Goal: Task Accomplishment & Management: Manage account settings

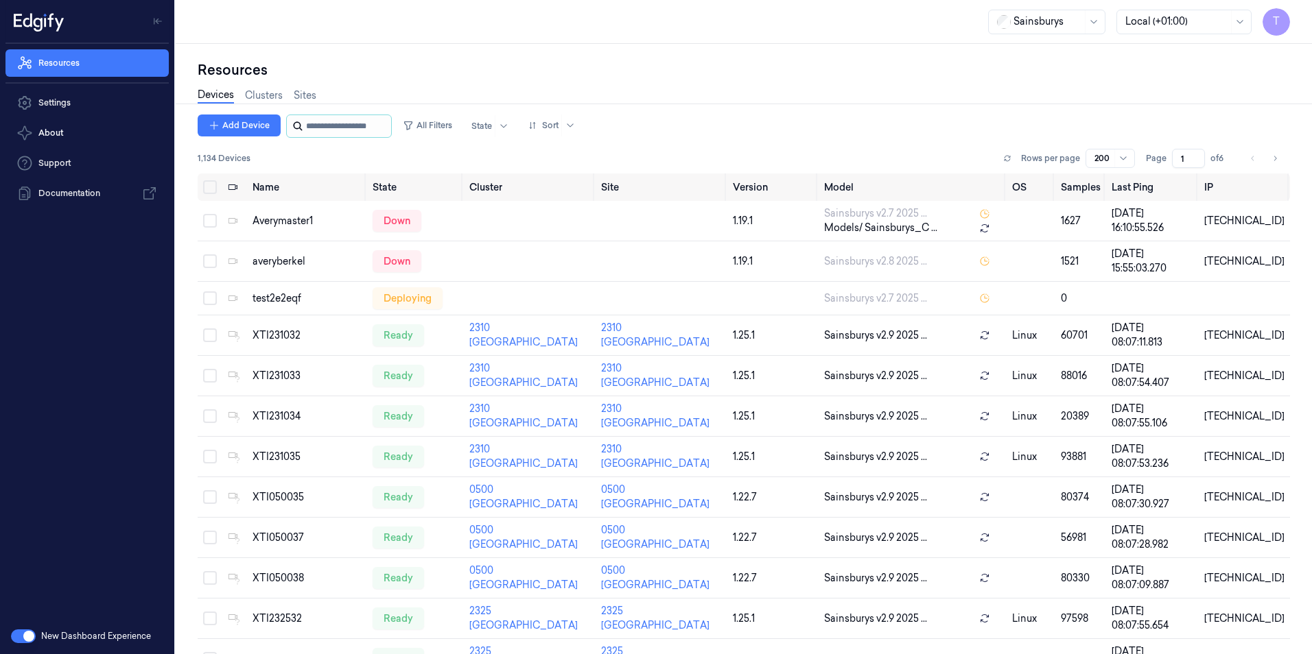
click at [342, 127] on input "string" at bounding box center [347, 126] width 82 height 22
click at [349, 126] on input "string" at bounding box center [347, 126] width 82 height 22
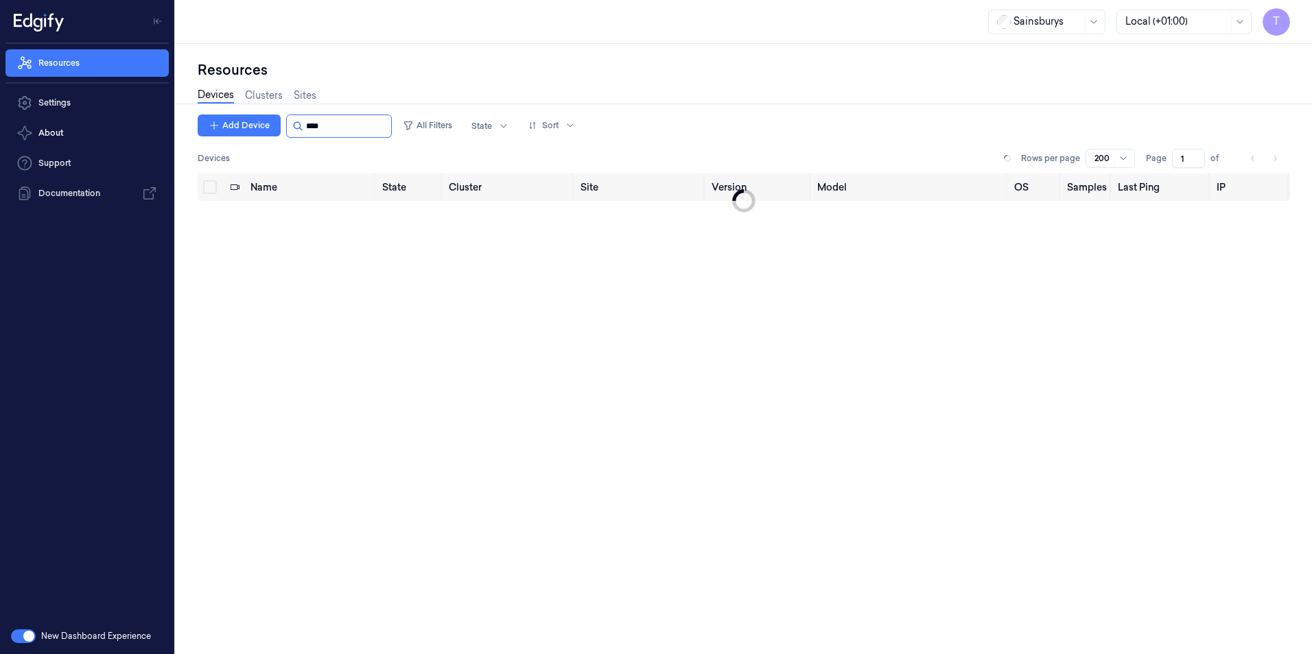
type input "****"
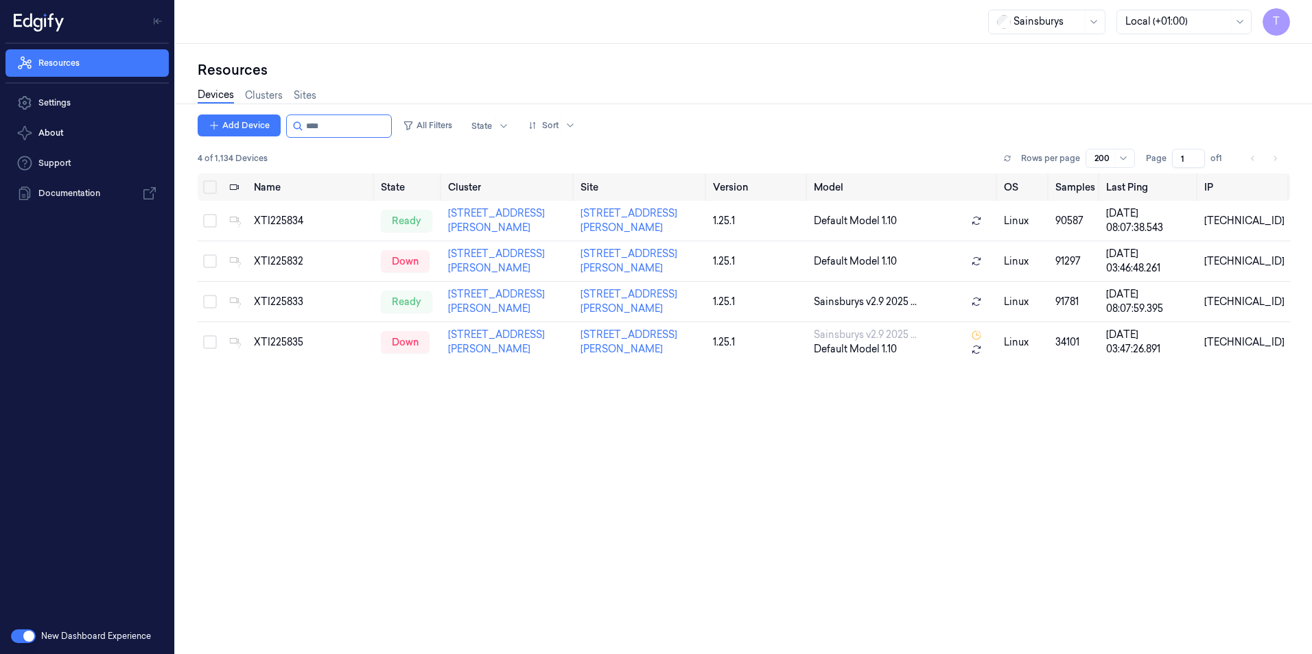
click at [699, 396] on div "Name State Cluster Site Version Model OS Samples Last Ping IP XTI225834 ready 2…" at bounding box center [744, 409] width 1092 height 470
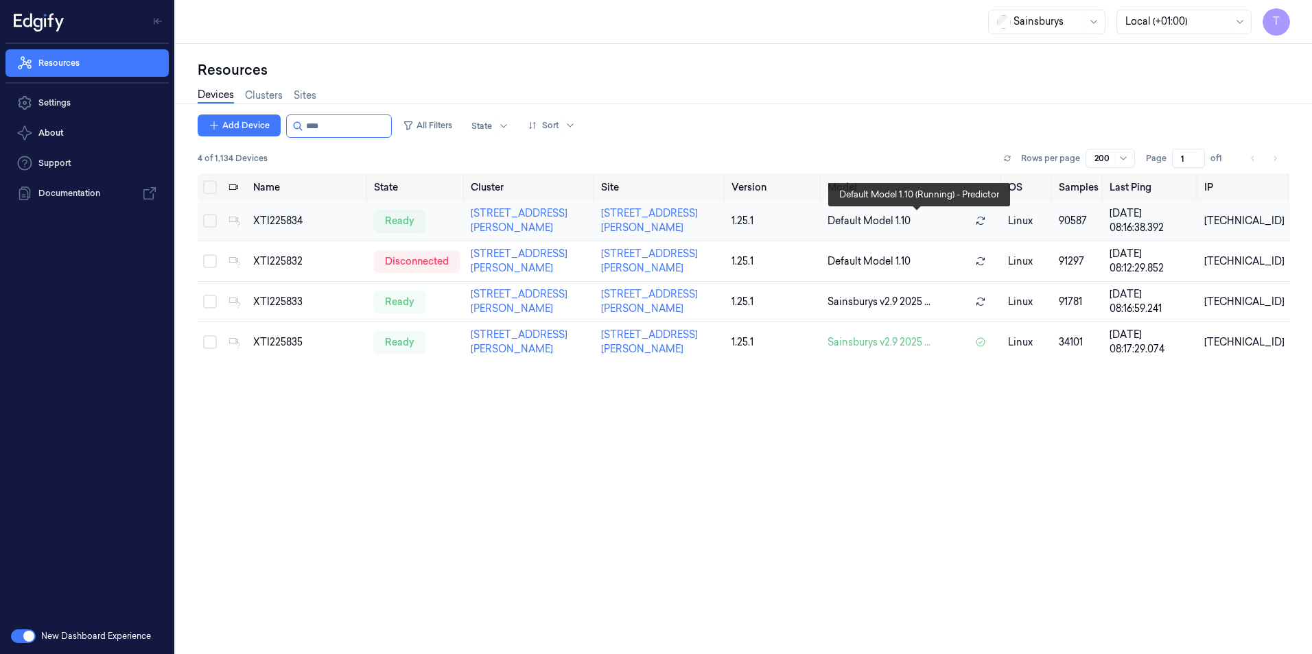
click at [984, 223] on icon at bounding box center [980, 221] width 8 height 8
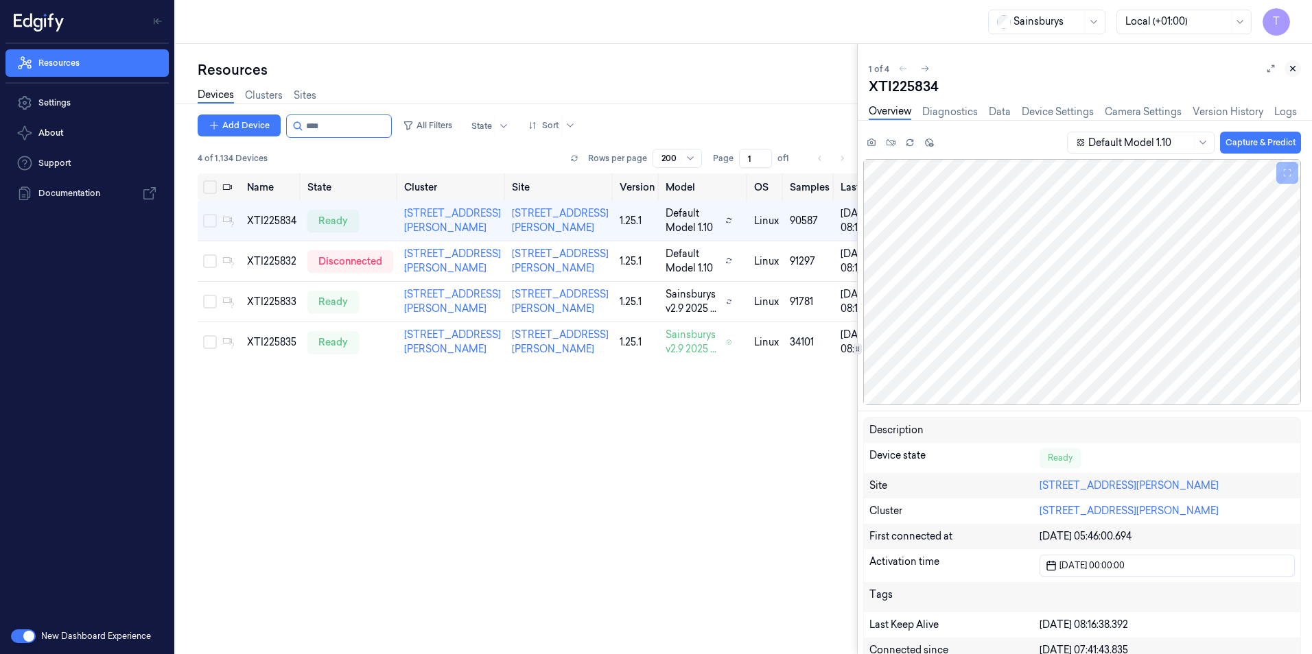
click at [1296, 70] on icon at bounding box center [1293, 69] width 10 height 10
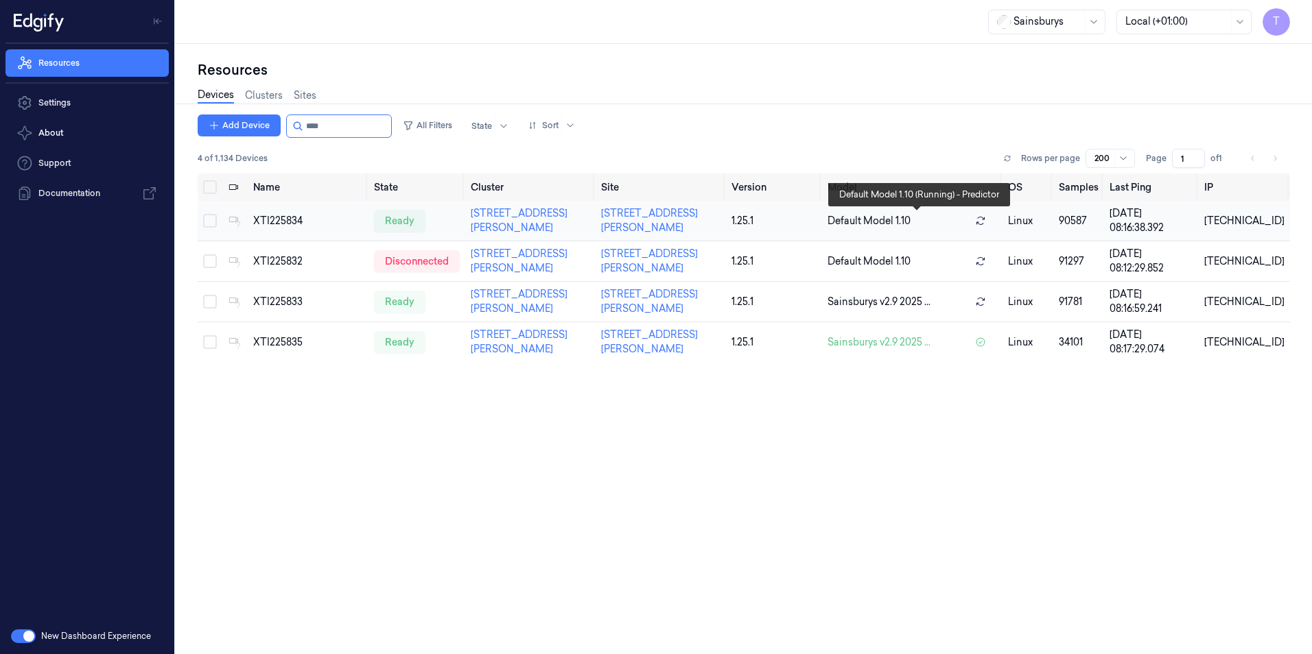
click at [862, 217] on span "Default Model 1.10" at bounding box center [868, 221] width 83 height 14
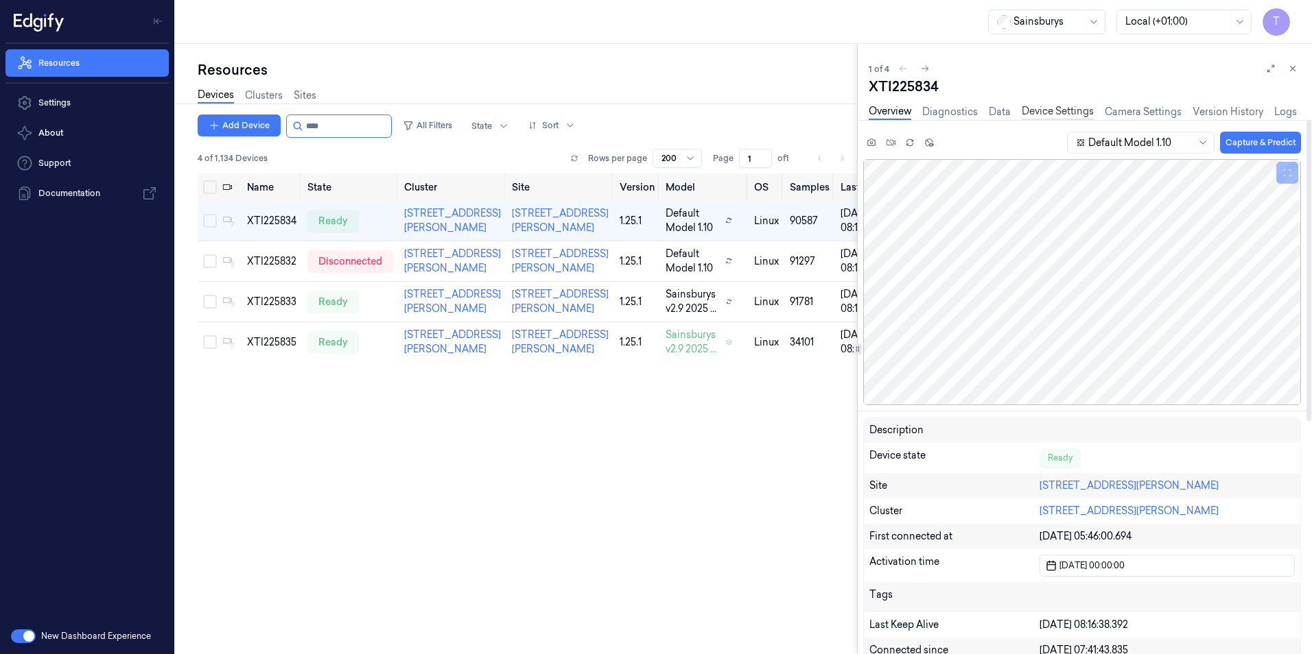
click at [1045, 110] on link "Device Settings" at bounding box center [1057, 112] width 72 height 16
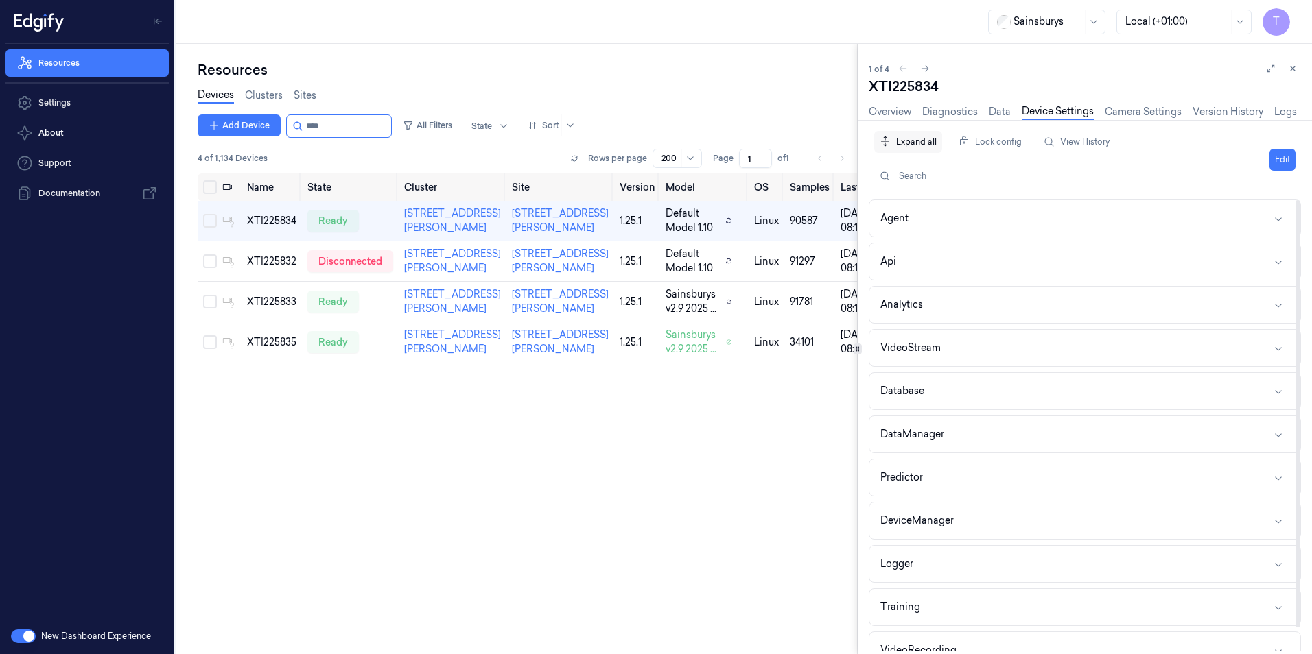
click at [909, 131] on div "Expand all" at bounding box center [908, 142] width 68 height 26
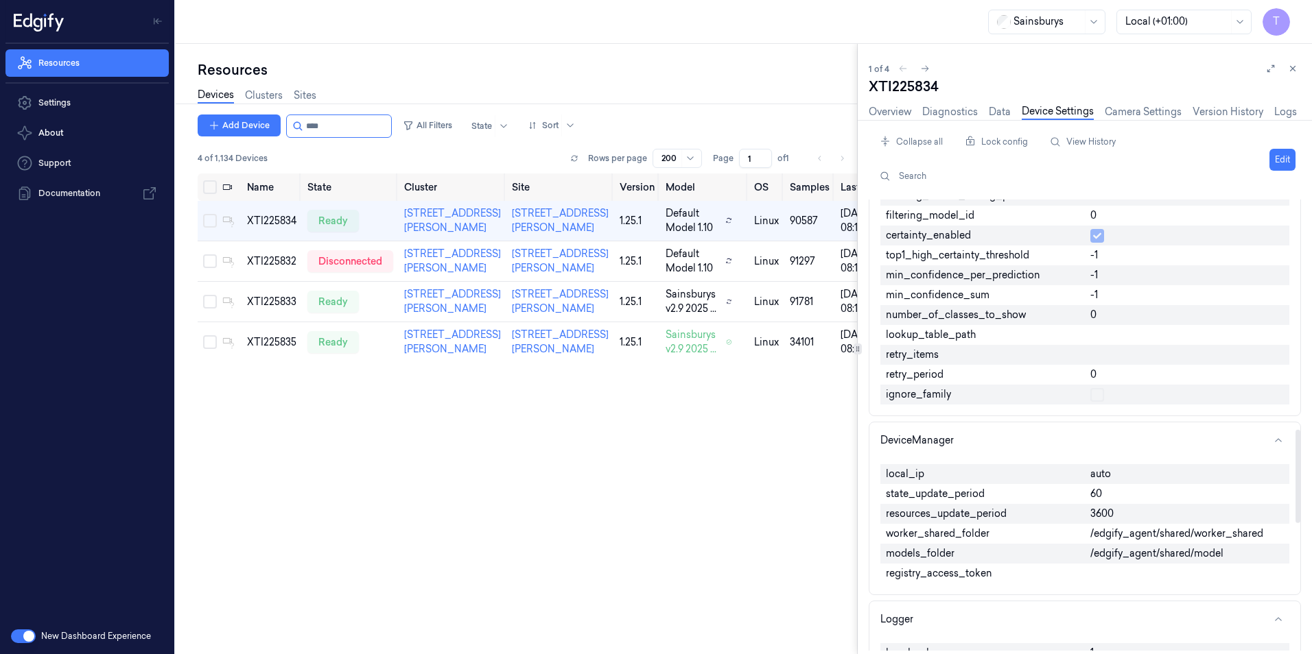
scroll to position [1372, 0]
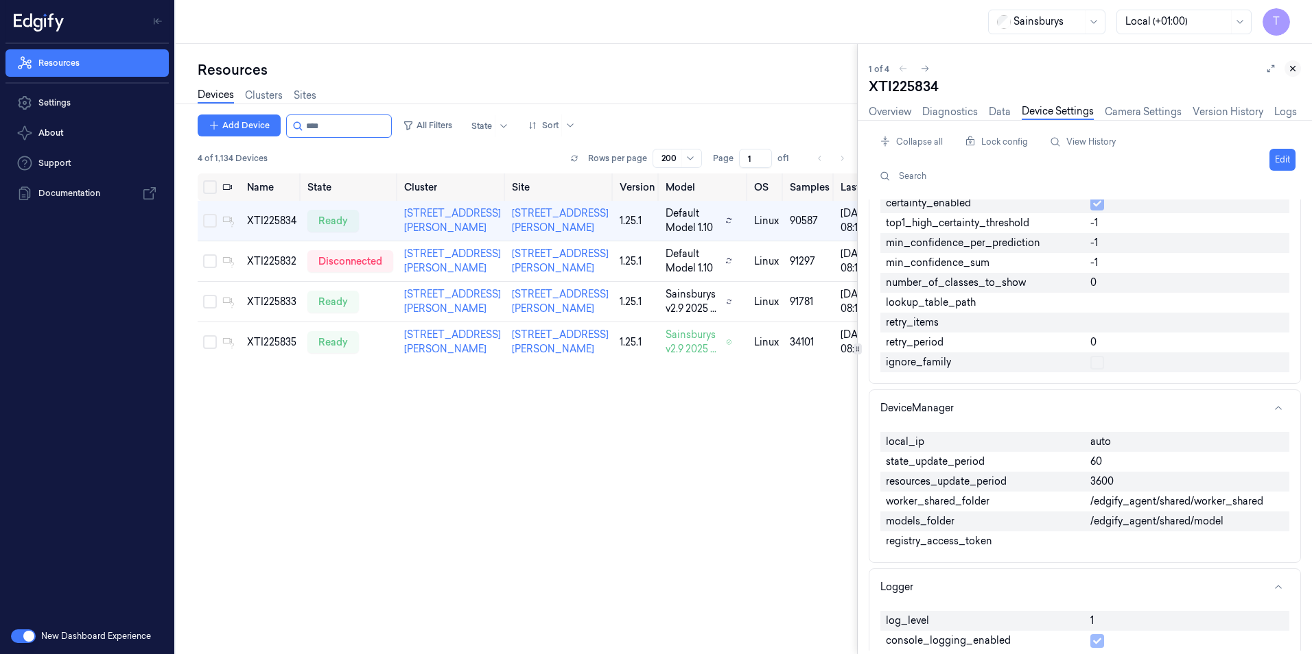
click at [1293, 67] on icon at bounding box center [1293, 69] width 10 height 10
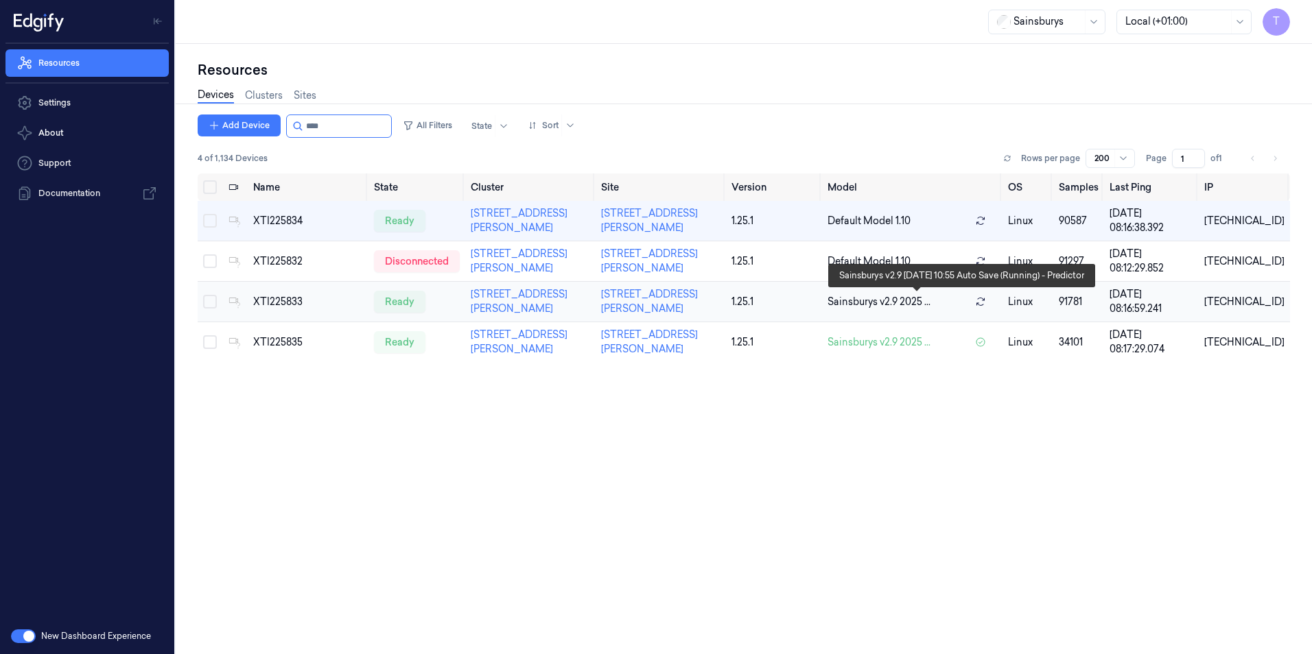
click at [986, 300] on icon at bounding box center [980, 301] width 11 height 11
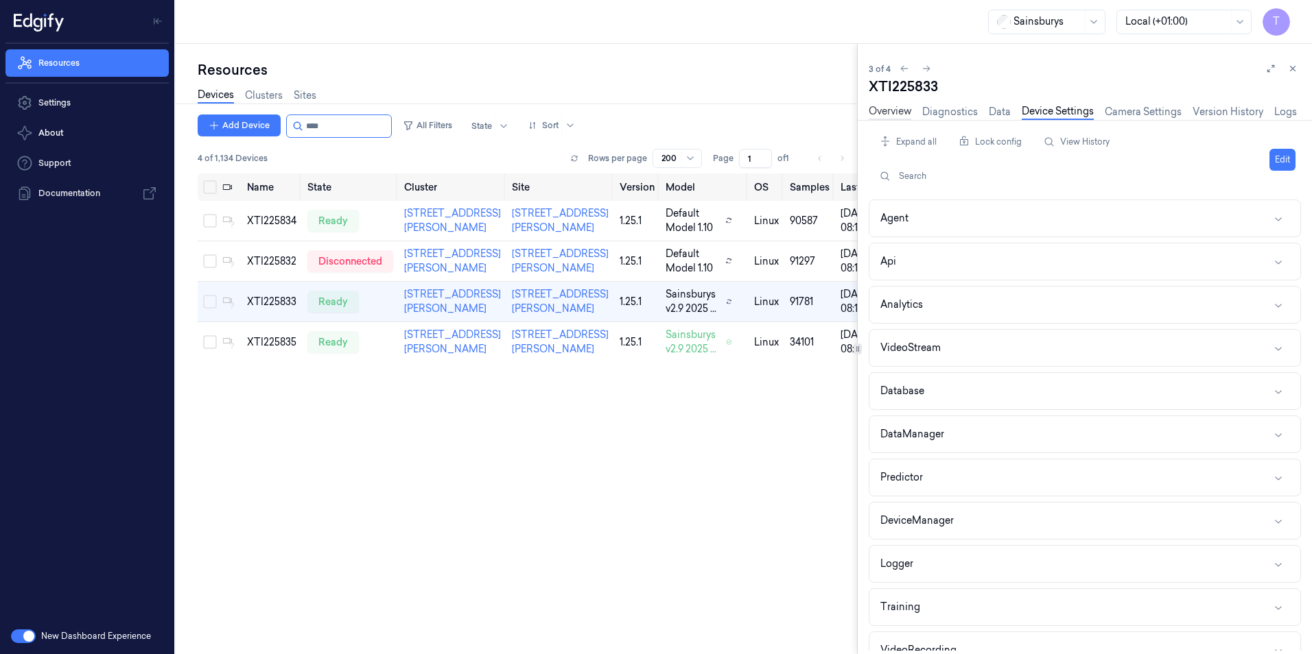
click at [868, 104] on link "Overview" at bounding box center [889, 112] width 43 height 16
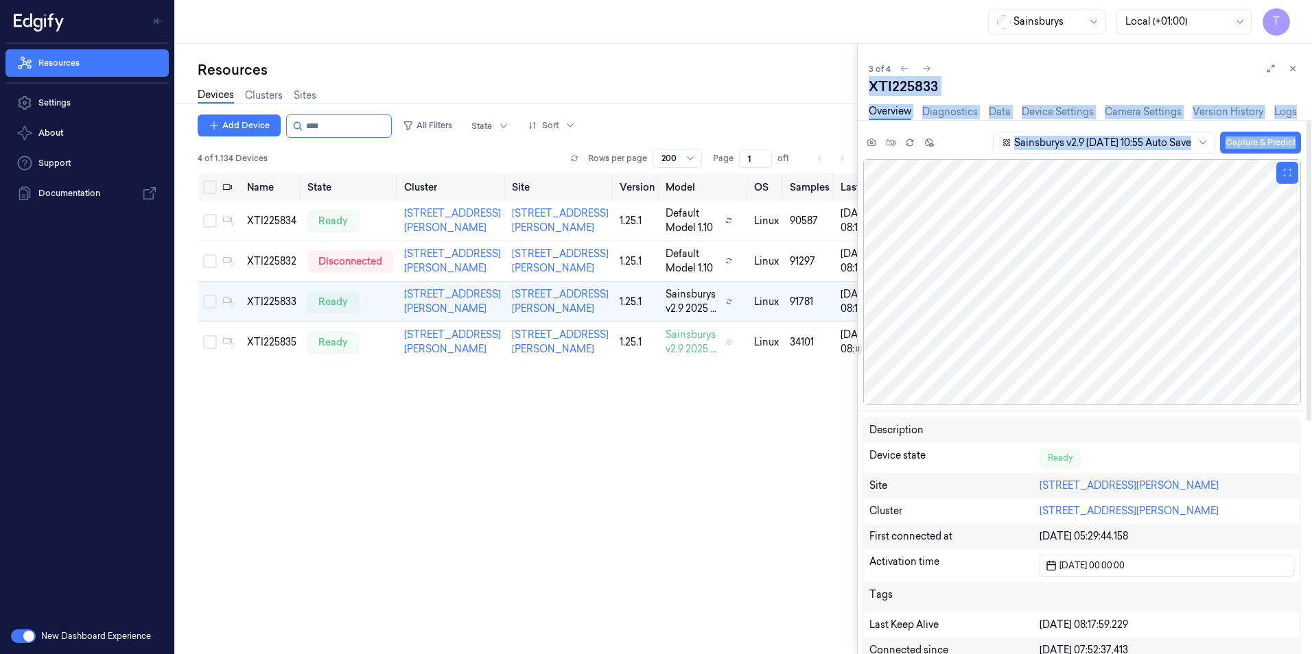
drag, startPoint x: 1084, startPoint y: 54, endPoint x: 969, endPoint y: 161, distance: 157.8
click at [969, 161] on div "3 of 4 XTI225833 Overview Diagnostics Data Device Settings Camera Settings Vers…" at bounding box center [1084, 349] width 454 height 611
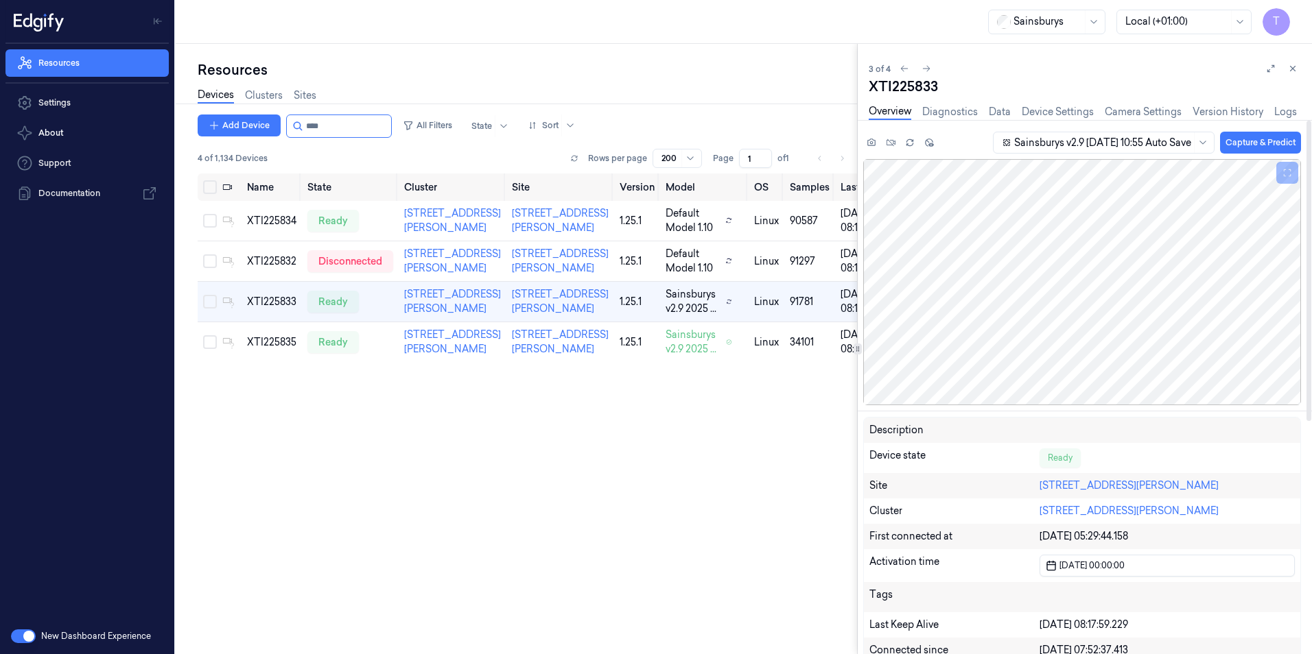
click at [1217, 71] on div "3 of 4" at bounding box center [1084, 68] width 432 height 16
click at [1294, 71] on icon at bounding box center [1293, 69] width 10 height 10
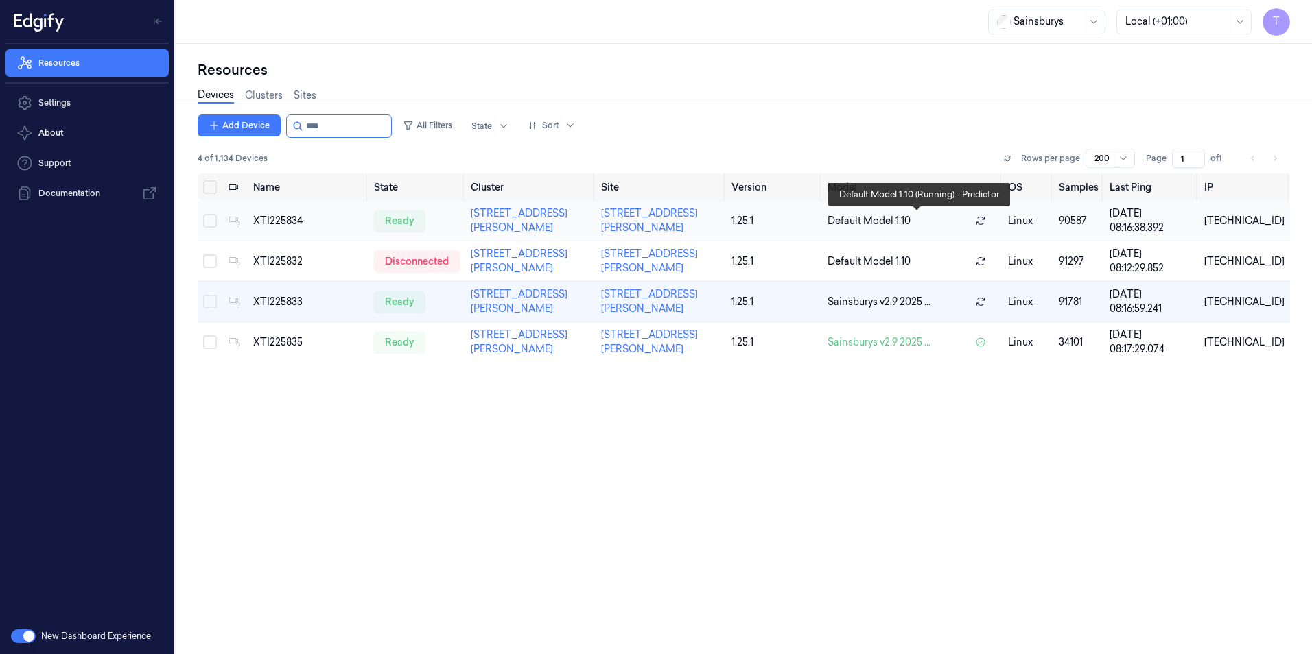
click at [985, 221] on icon at bounding box center [980, 220] width 11 height 11
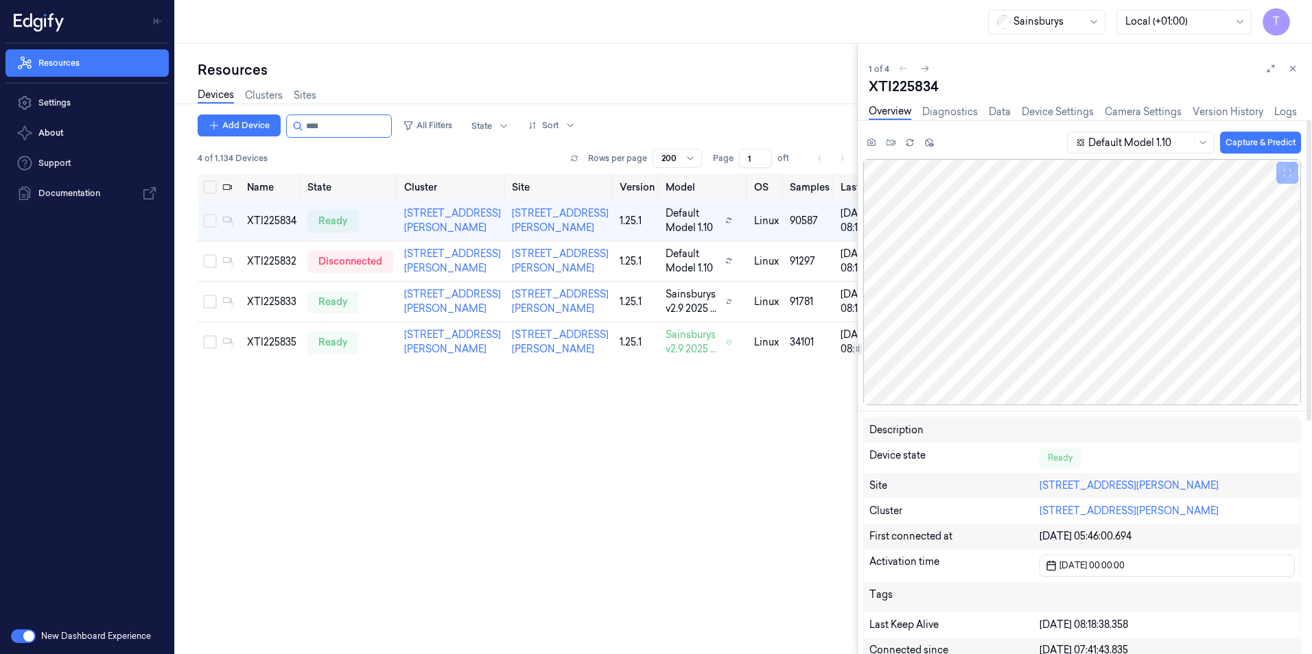
click at [1113, 143] on div at bounding box center [1139, 143] width 103 height 14
click at [1135, 172] on div "Default Model 1.10" at bounding box center [1125, 171] width 98 height 14
click at [1133, 143] on div at bounding box center [1139, 143] width 103 height 14
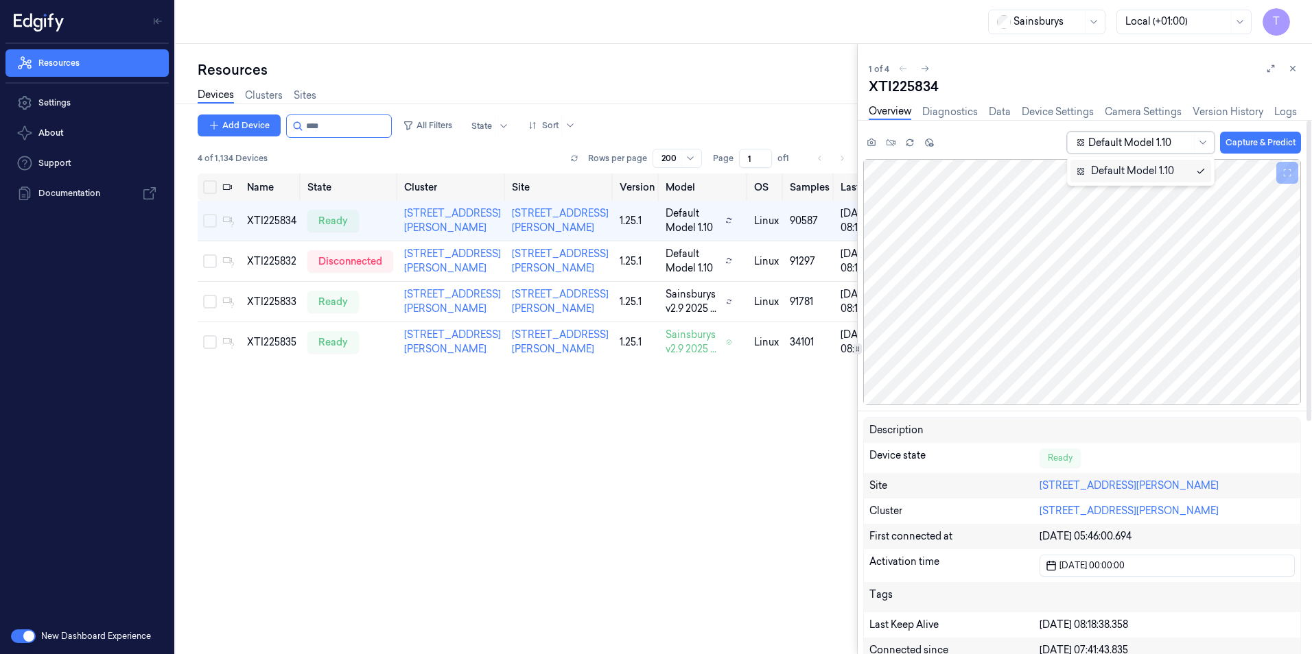
click at [1133, 143] on div at bounding box center [1139, 143] width 103 height 14
click at [1006, 112] on link "Data" at bounding box center [999, 112] width 22 height 16
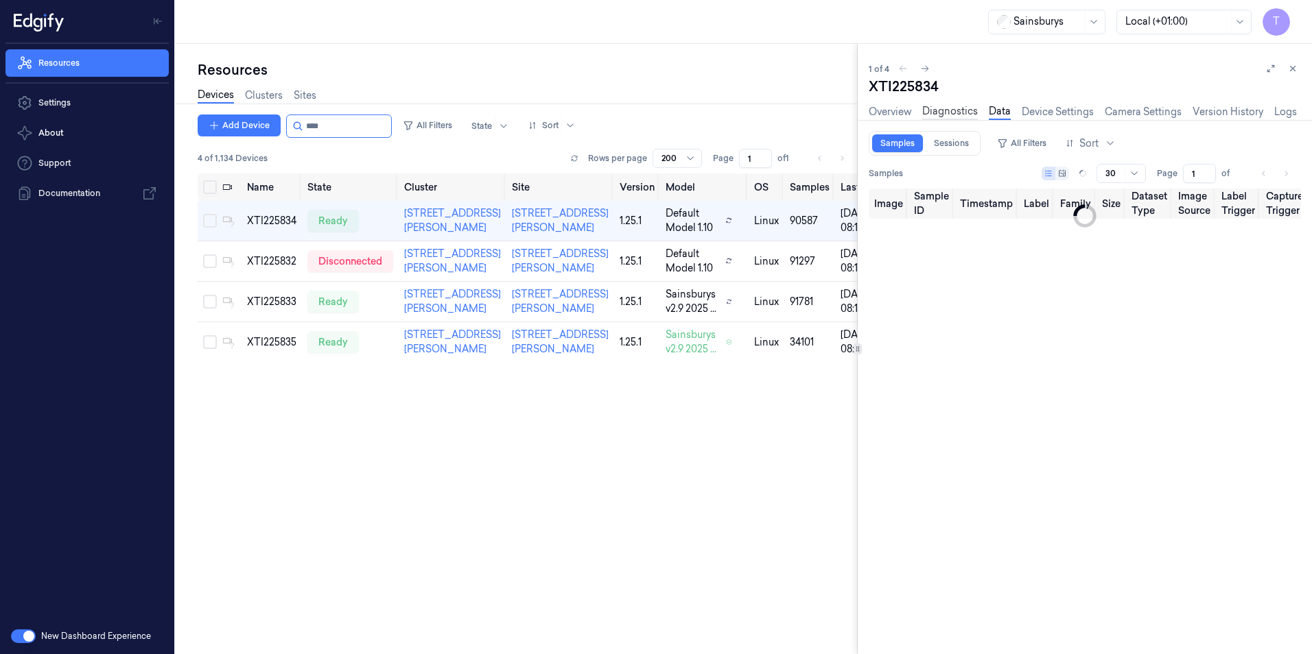
click at [952, 116] on link "Diagnostics" at bounding box center [950, 112] width 56 height 16
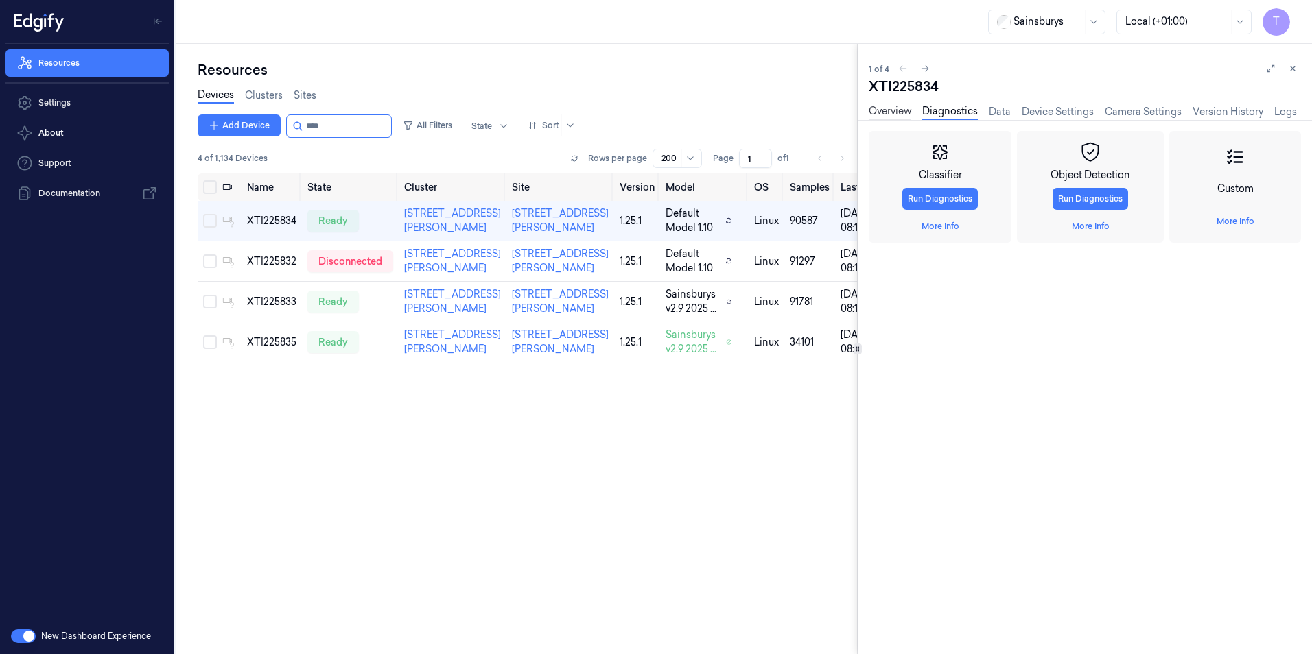
click at [887, 109] on link "Overview" at bounding box center [889, 112] width 43 height 16
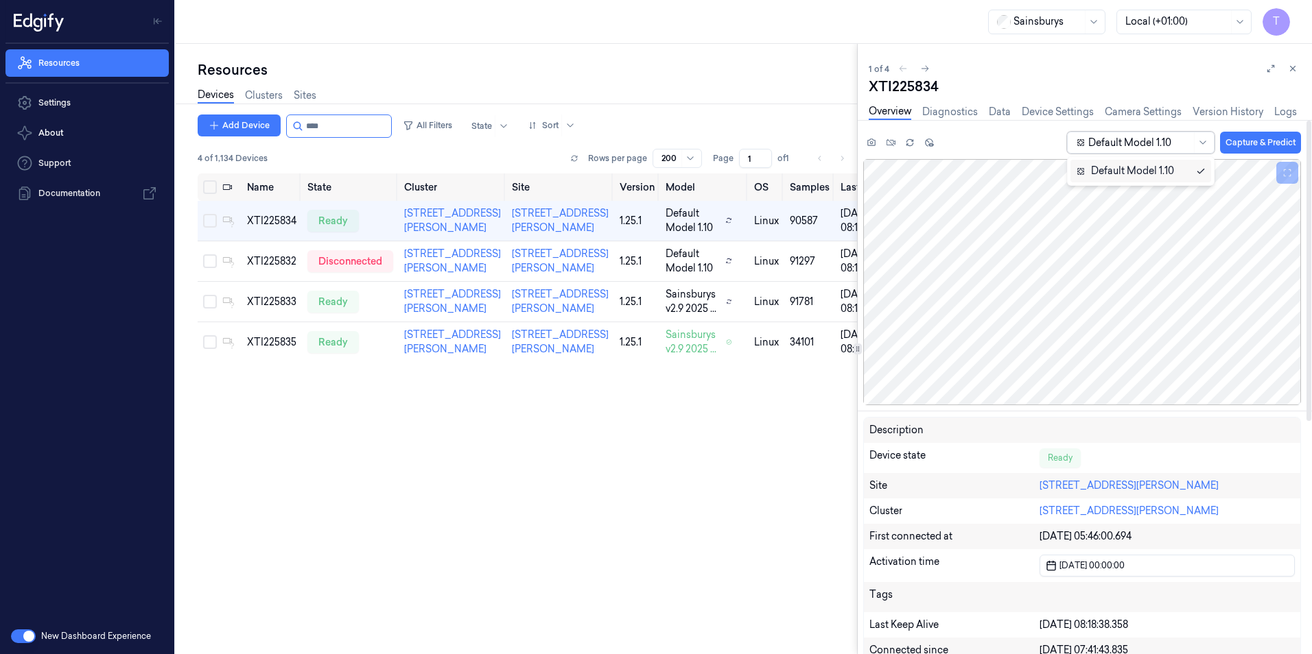
click at [1107, 132] on div "Default Model 1.10" at bounding box center [1140, 143] width 147 height 22
drag, startPoint x: 1289, startPoint y: 67, endPoint x: 1220, endPoint y: 106, distance: 79.2
click at [1290, 68] on icon at bounding box center [1293, 69] width 10 height 10
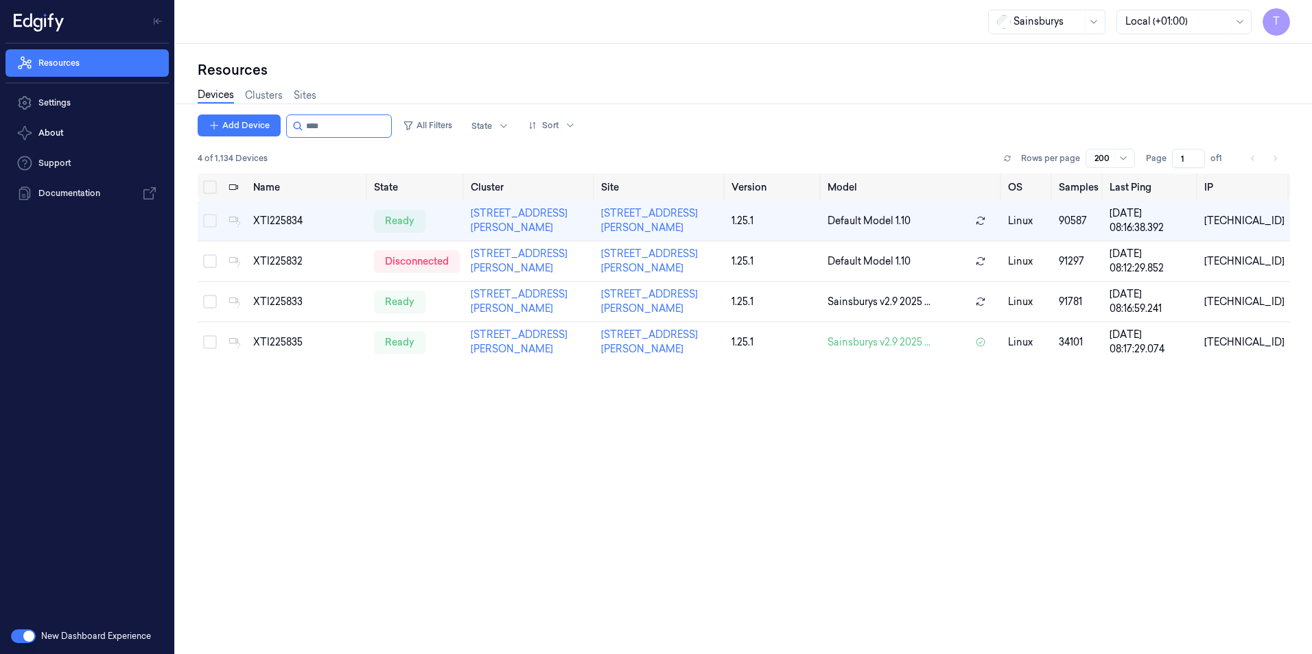
click at [24, 639] on button "button" at bounding box center [23, 637] width 25 height 14
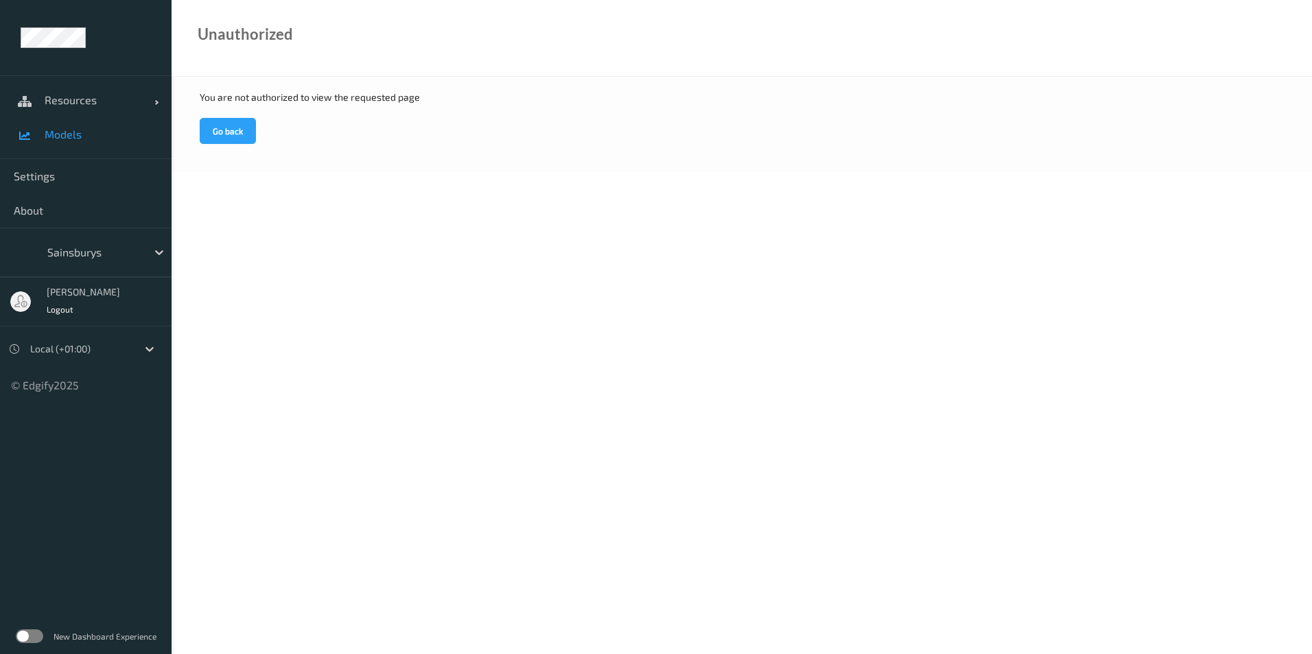
click at [70, 134] on span "Models" at bounding box center [101, 135] width 113 height 14
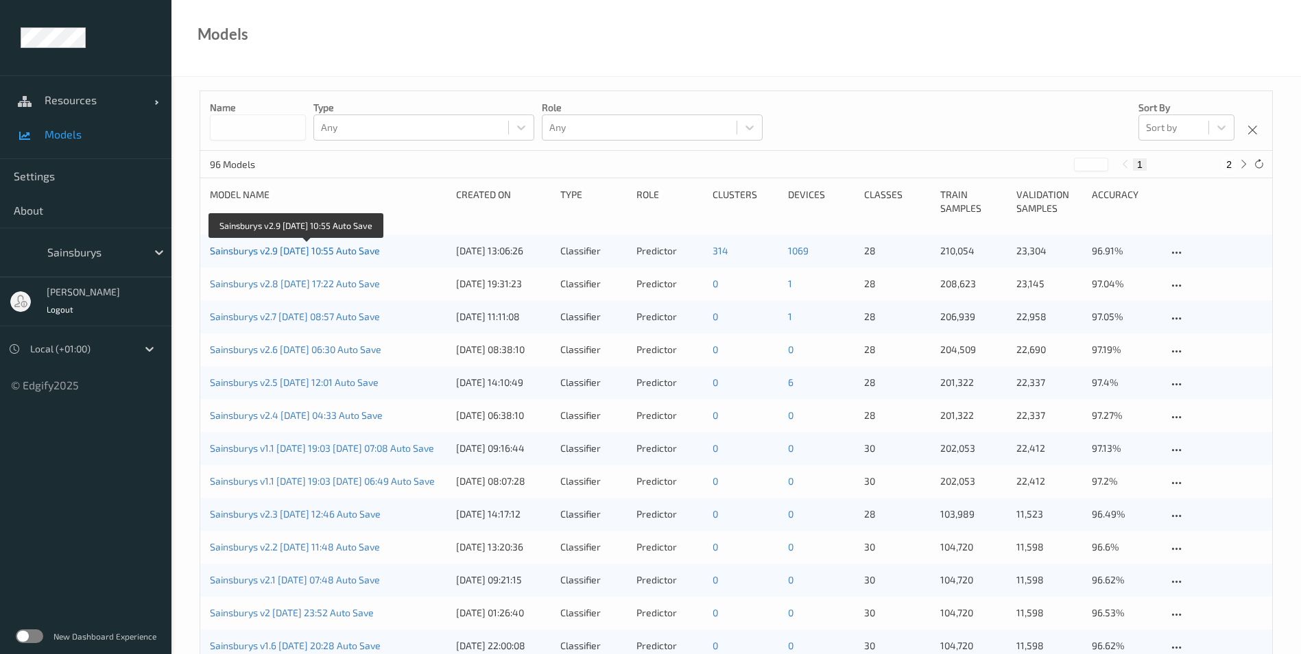
click at [320, 254] on link "Sainsburys v2.9 [DATE] 10:55 Auto Save" at bounding box center [295, 251] width 170 height 12
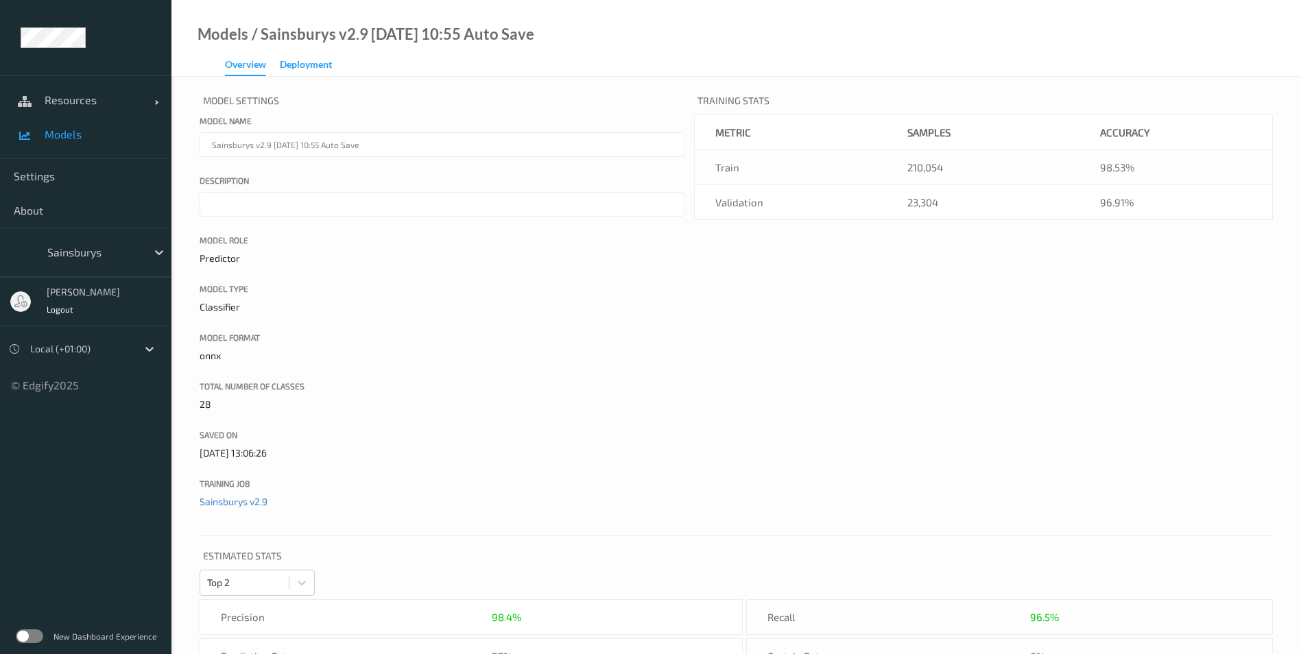
click at [309, 64] on div "Deployment" at bounding box center [306, 66] width 52 height 17
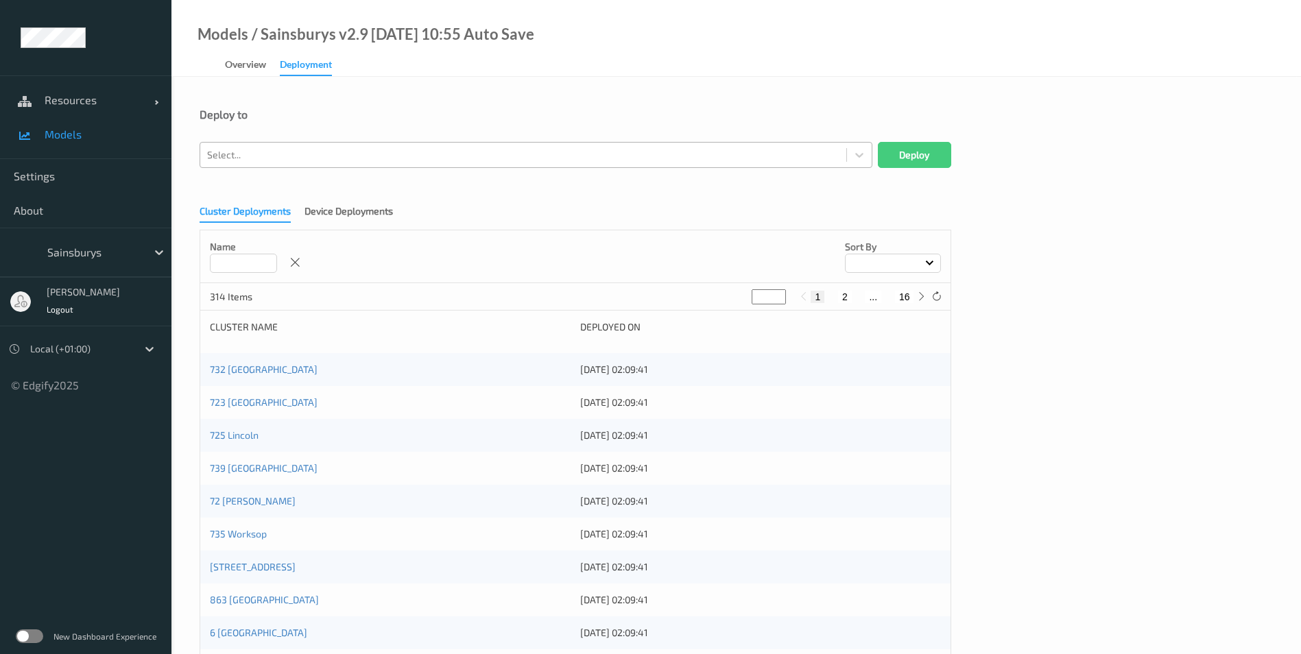
click at [258, 158] on div at bounding box center [523, 155] width 632 height 16
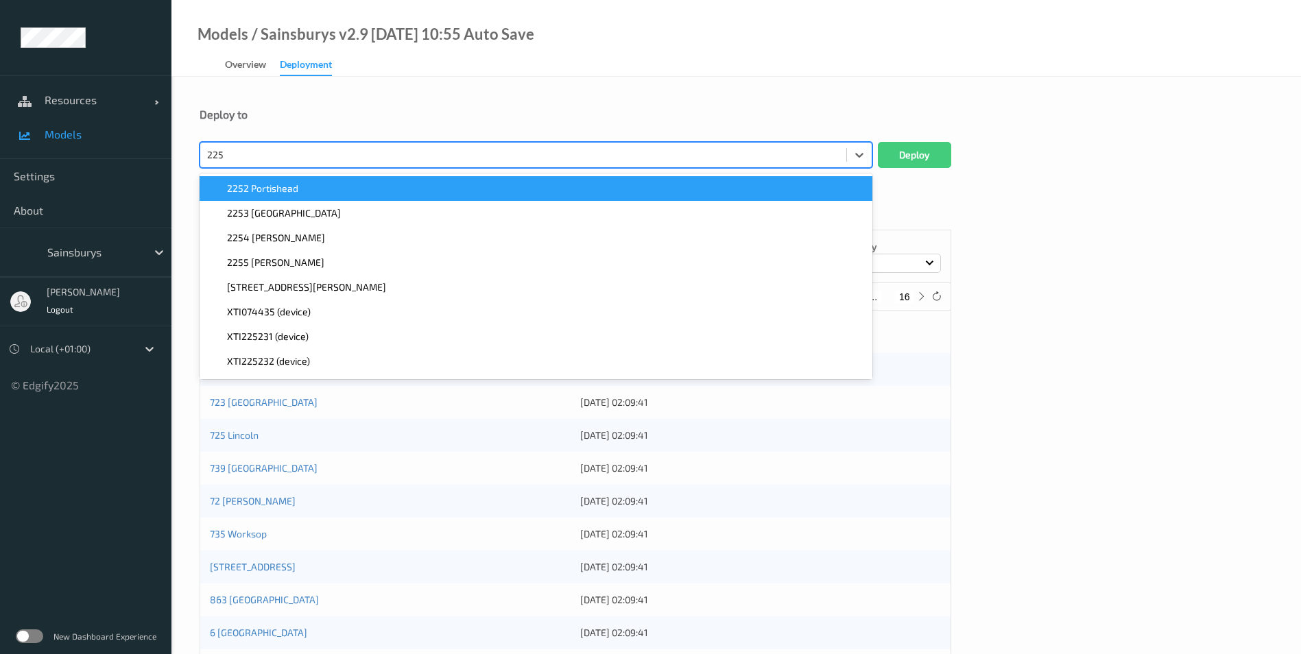
type input "2258"
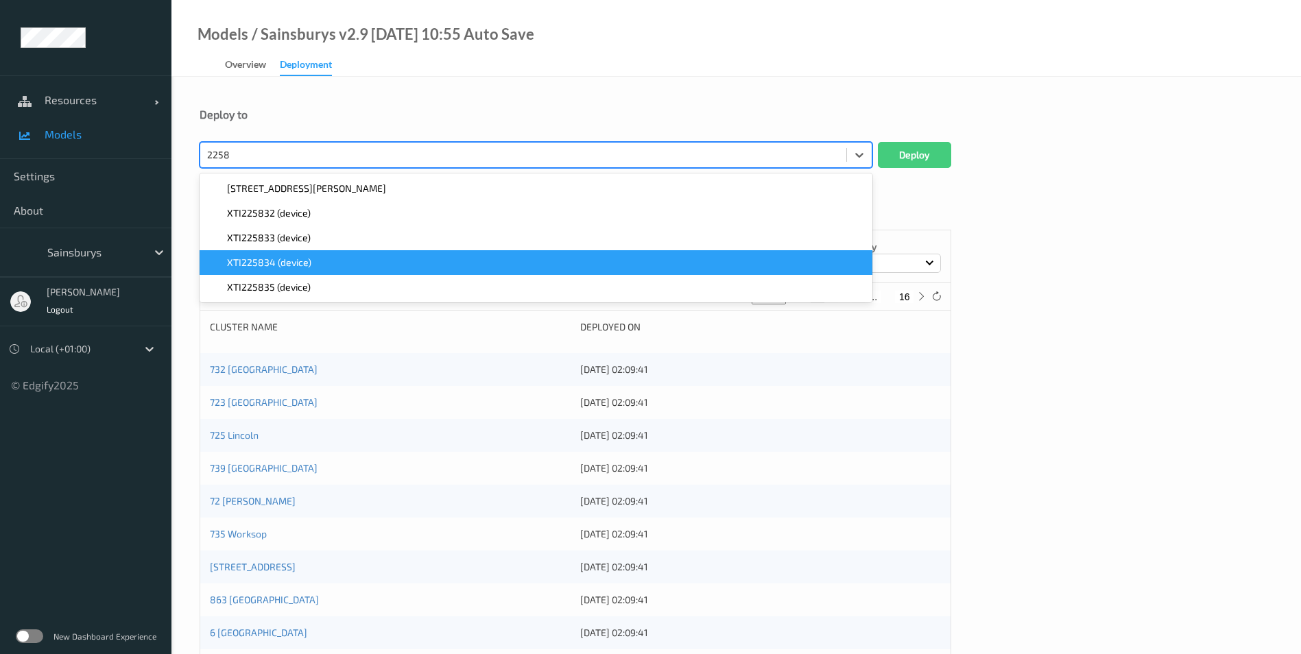
click at [269, 265] on span "XTI225834 (device)" at bounding box center [269, 263] width 84 height 14
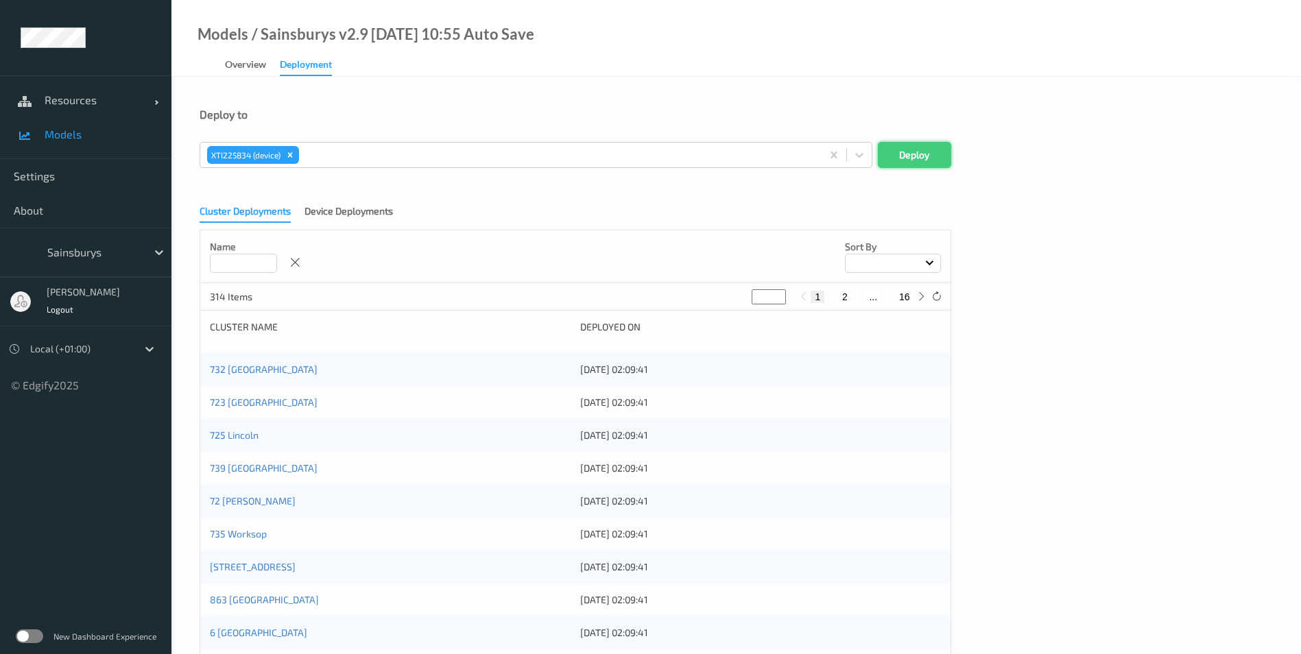
click at [925, 154] on button "Deploy" at bounding box center [914, 155] width 73 height 26
click at [73, 102] on span "Resources" at bounding box center [100, 100] width 110 height 14
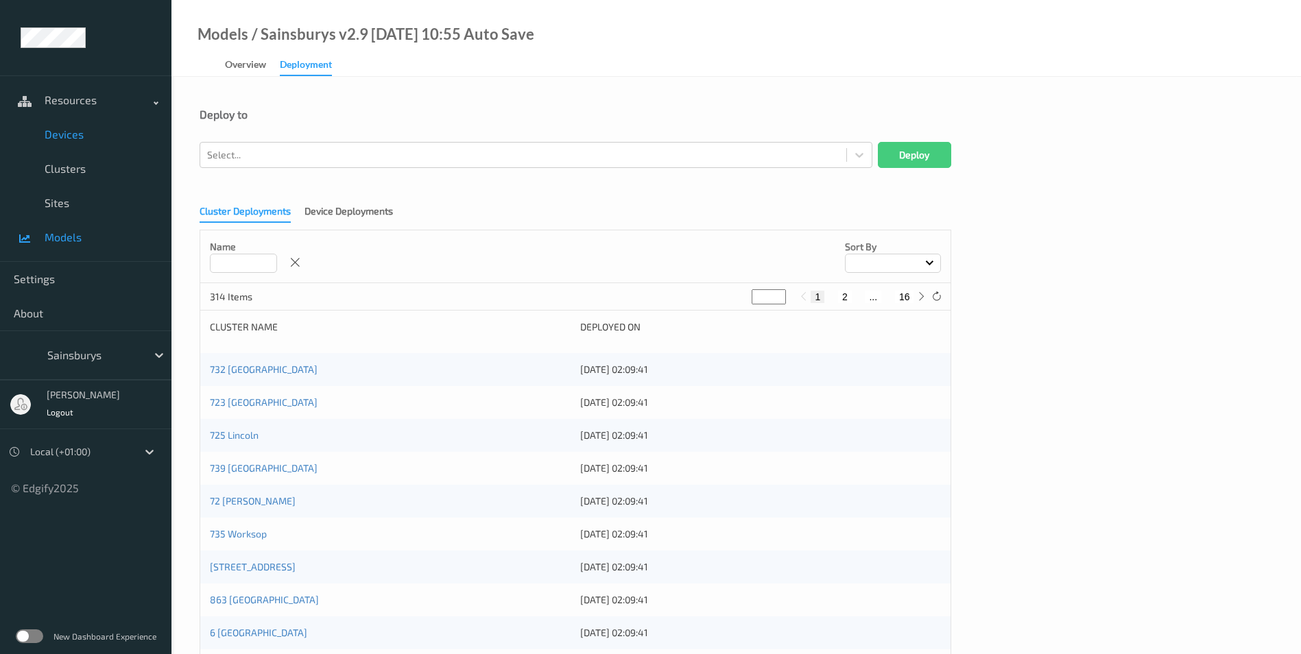
click at [82, 134] on span "Devices" at bounding box center [101, 135] width 113 height 14
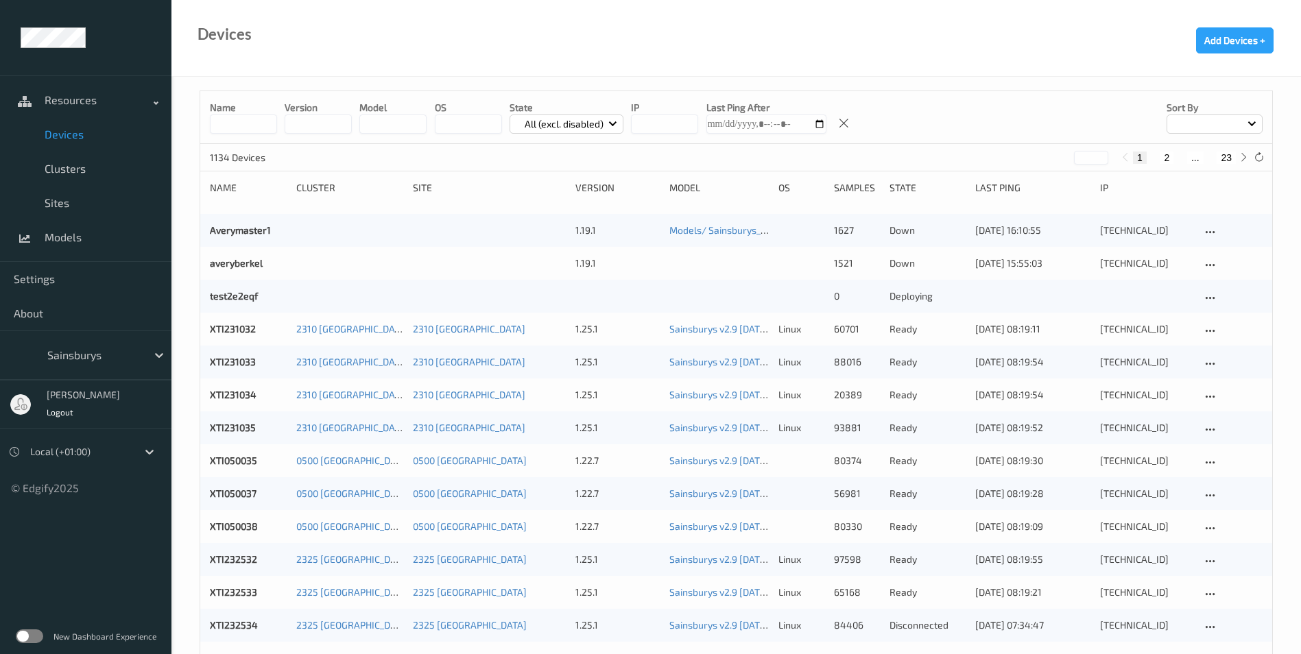
click at [246, 125] on input at bounding box center [243, 124] width 67 height 19
type input "****"
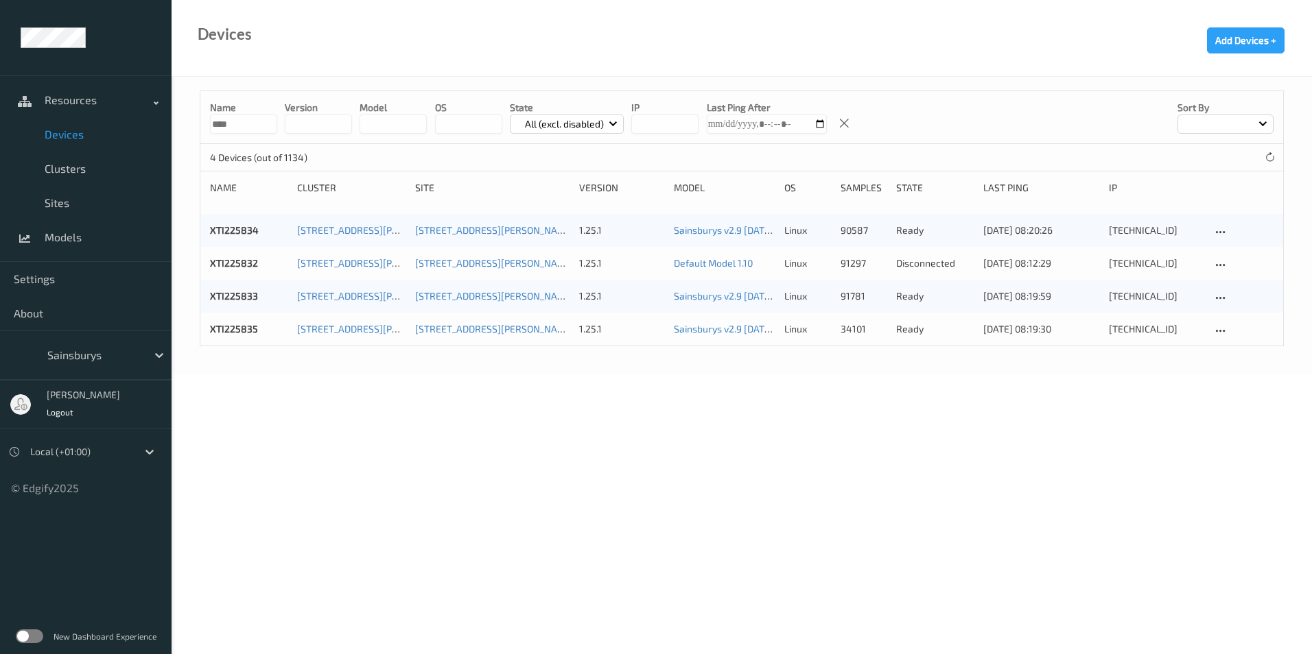
click at [1031, 489] on body "Resources Devices Clusters Sites Models Settings About Sainsburys [PERSON_NAME]…" at bounding box center [656, 327] width 1312 height 654
click at [1217, 336] on icon at bounding box center [1220, 331] width 12 height 12
click at [781, 462] on body "Resources Devices Clusters Sites Models Settings About Sainsburys [PERSON_NAME]…" at bounding box center [656, 327] width 1312 height 654
click at [1220, 265] on icon at bounding box center [1220, 265] width 12 height 12
click at [1239, 288] on div "Edit Device" at bounding box center [1256, 287] width 41 height 13
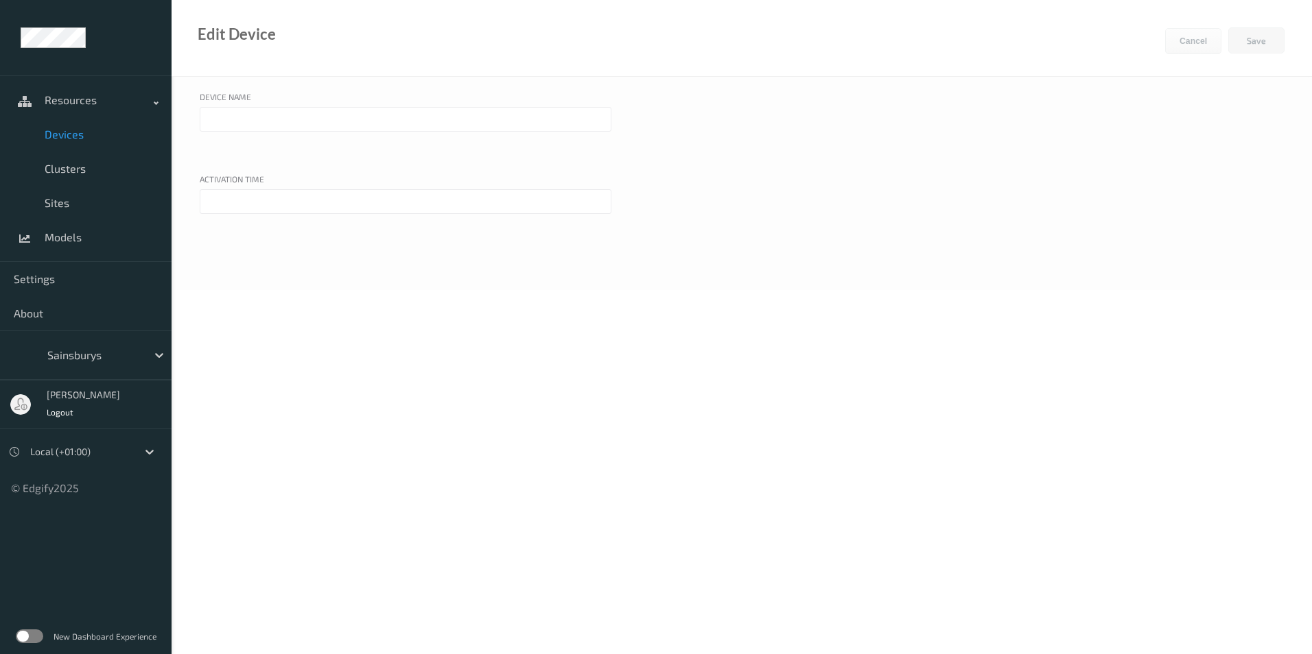
type input "XTI225832"
type input "[DATE] 12:00 AM"
click at [1182, 43] on button "Cancel" at bounding box center [1193, 41] width 56 height 26
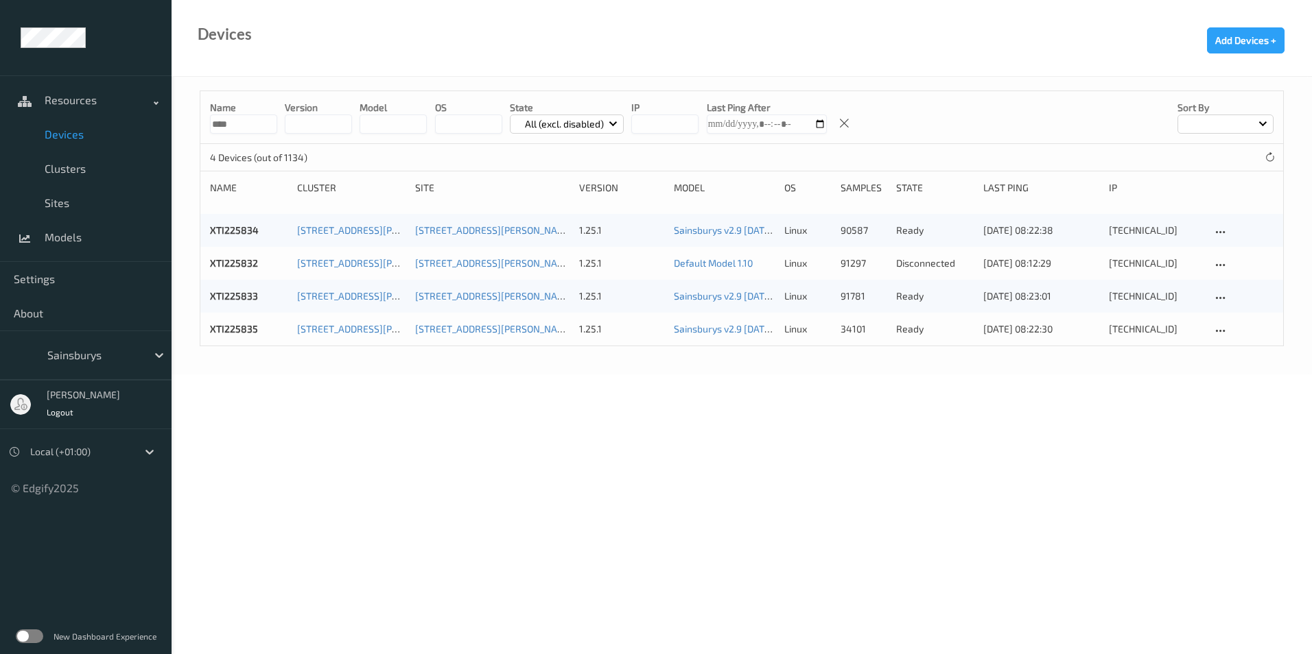
click at [64, 131] on span "Devices" at bounding box center [101, 135] width 113 height 14
click at [249, 123] on input "****" at bounding box center [243, 124] width 67 height 19
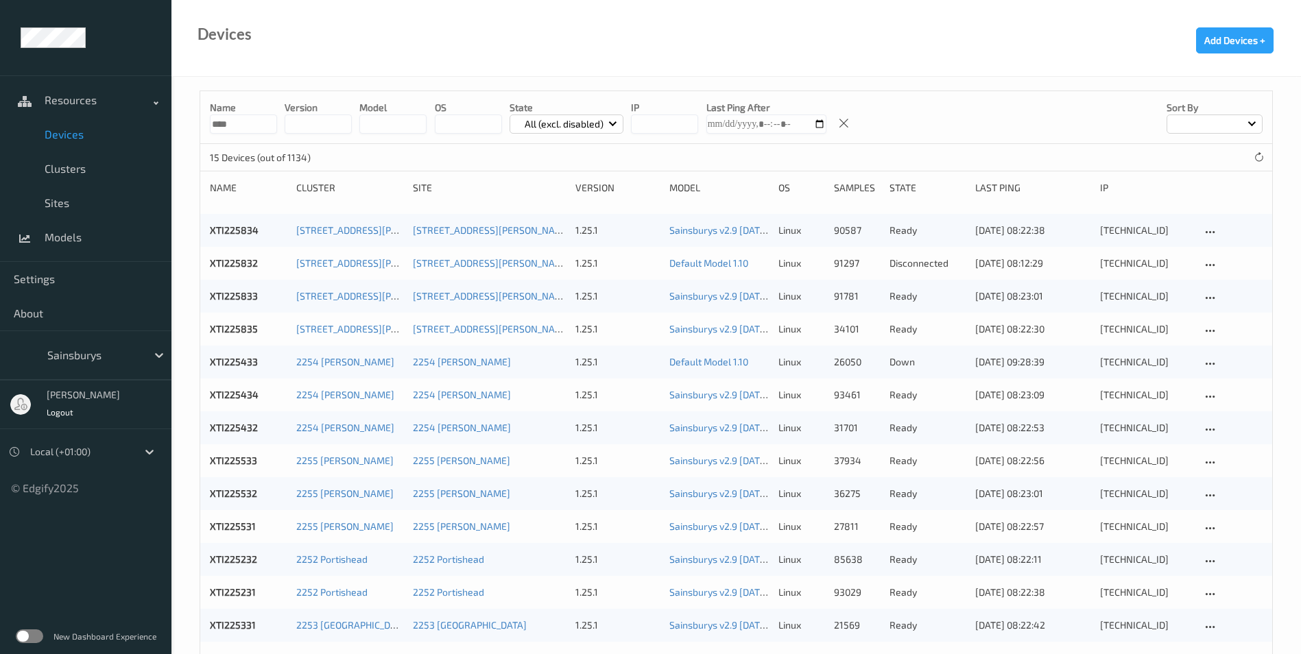
type input "****"
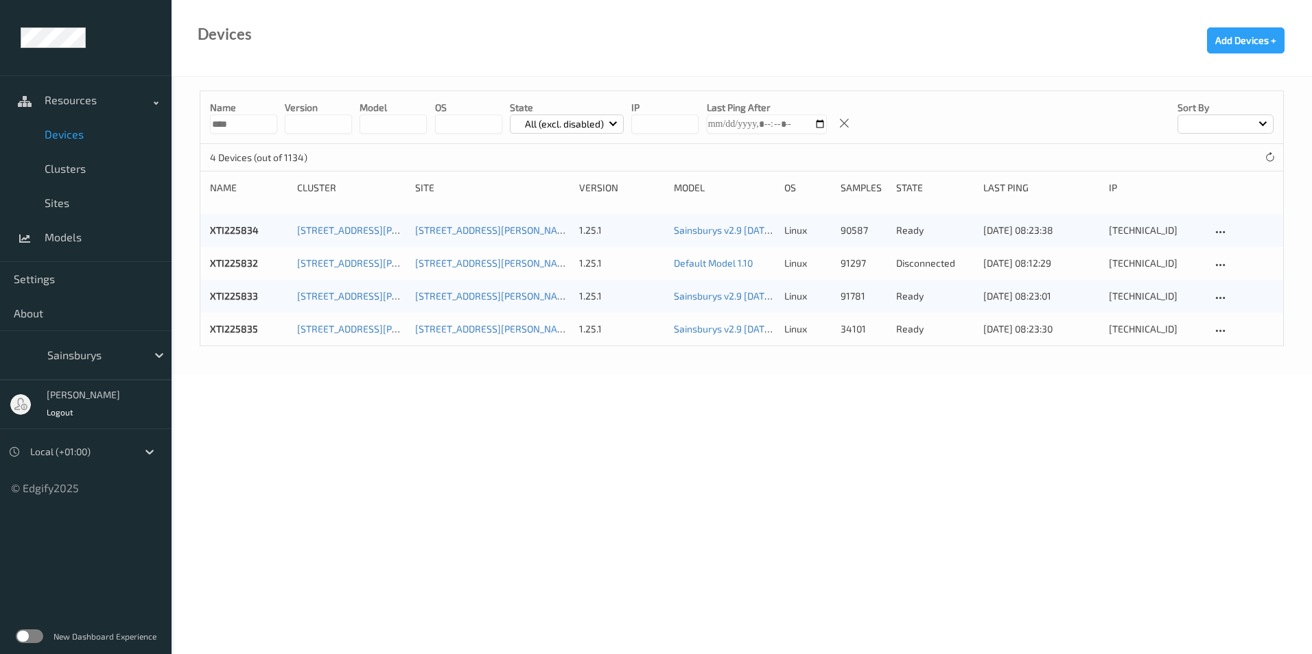
click at [932, 263] on p "disconnected" at bounding box center [935, 264] width 78 height 14
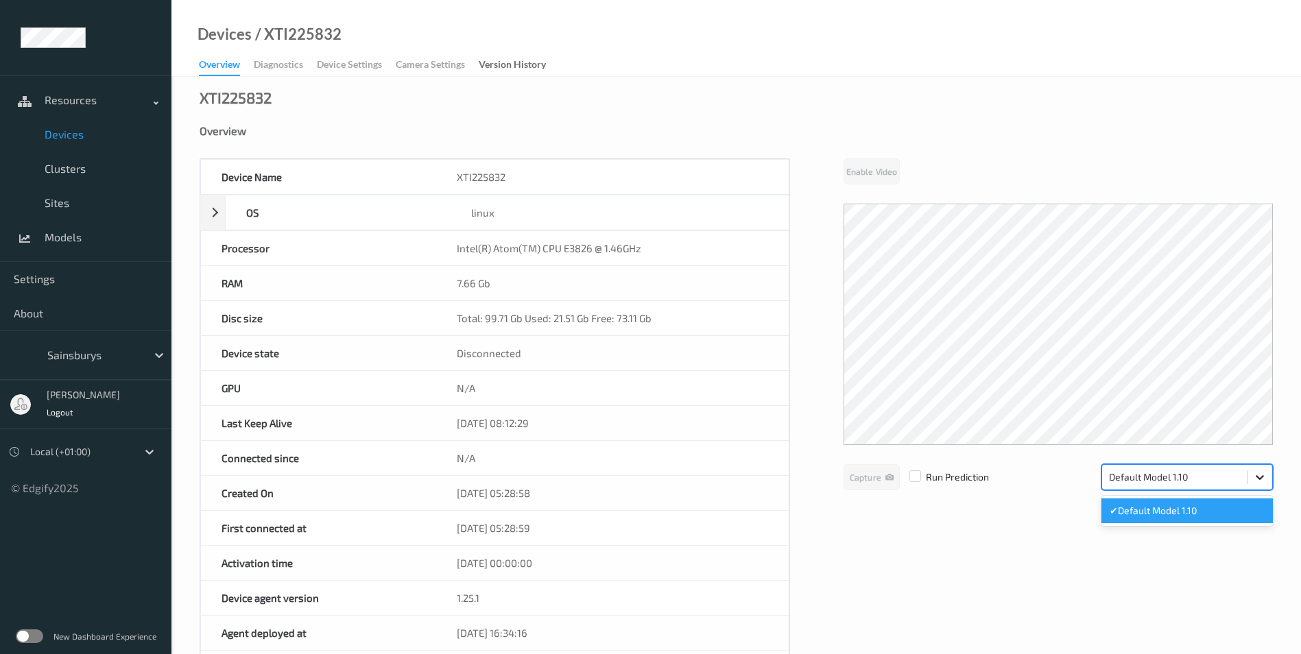
click at [1260, 484] on icon at bounding box center [1260, 478] width 14 height 14
click at [1262, 482] on icon at bounding box center [1260, 478] width 14 height 14
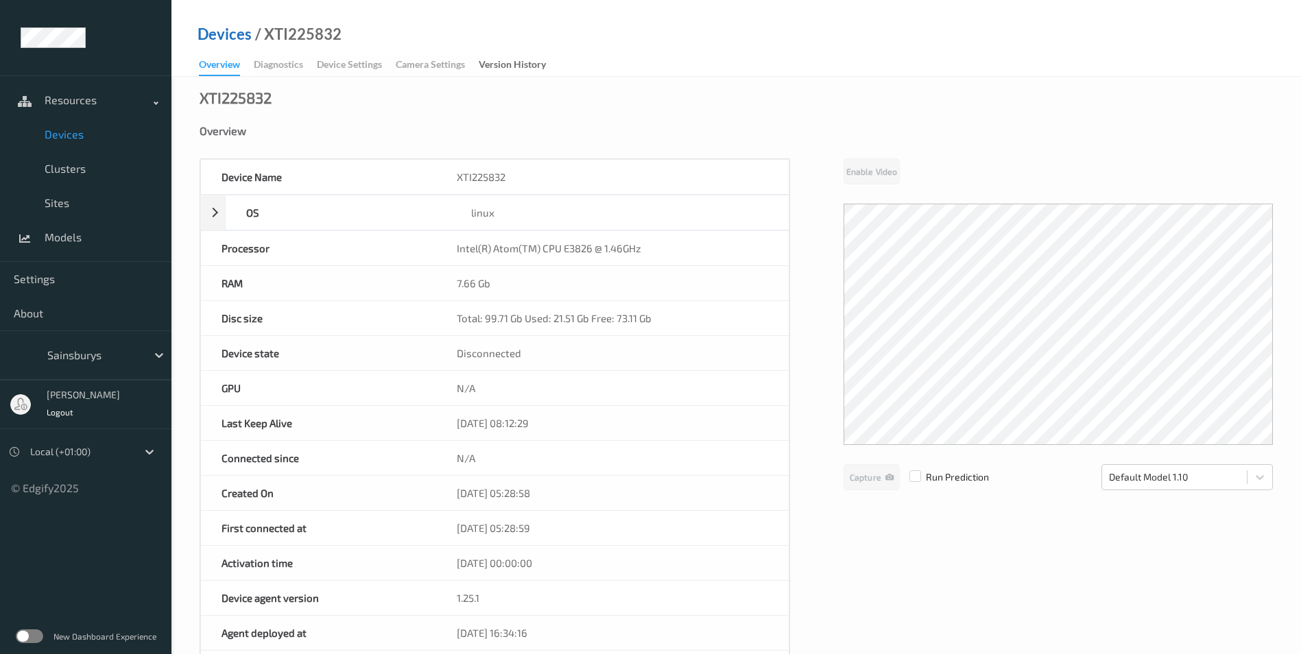
click at [224, 29] on link "Devices" at bounding box center [225, 34] width 54 height 14
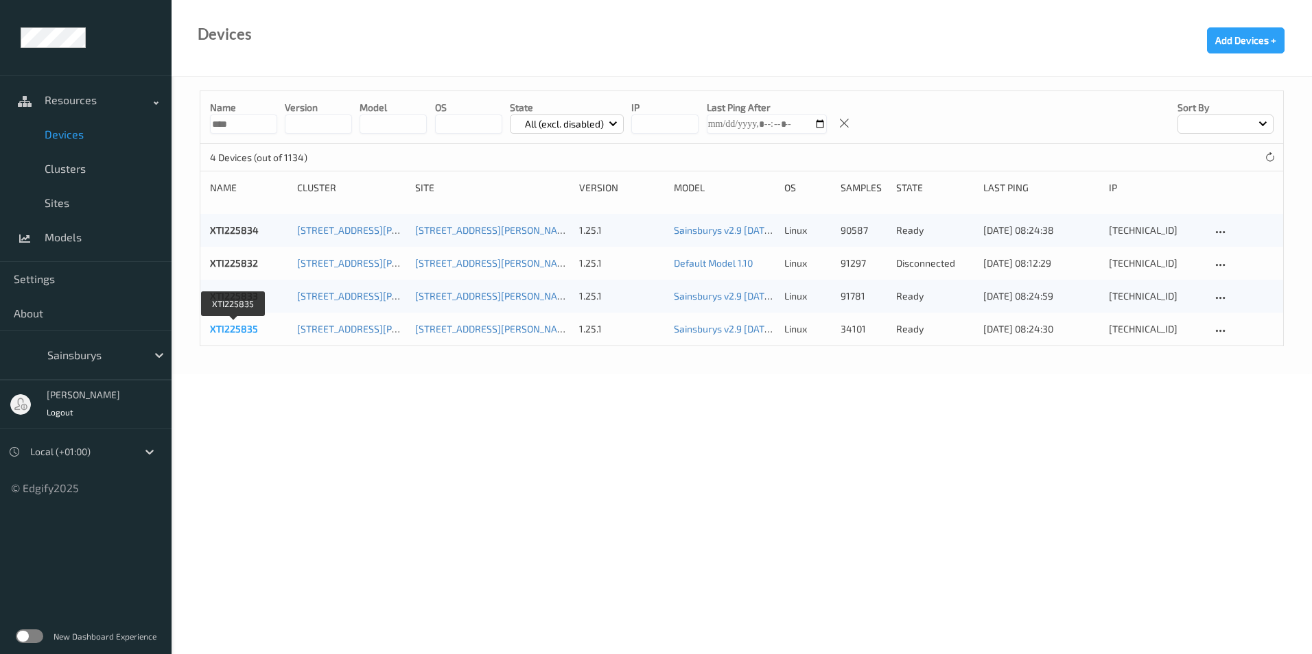
click at [225, 325] on link "XTI225835" at bounding box center [234, 329] width 48 height 12
